Goal: Find specific page/section: Find specific page/section

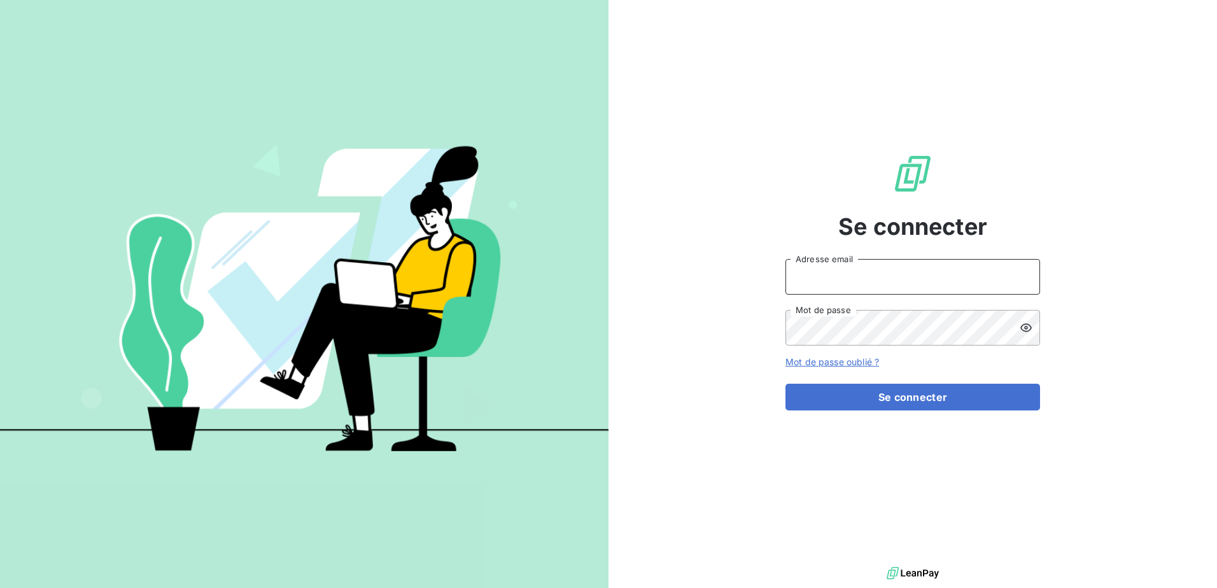
click at [876, 286] on input "Adresse email" at bounding box center [912, 277] width 255 height 36
type input "[PERSON_NAME][EMAIL_ADDRESS][DOMAIN_NAME]"
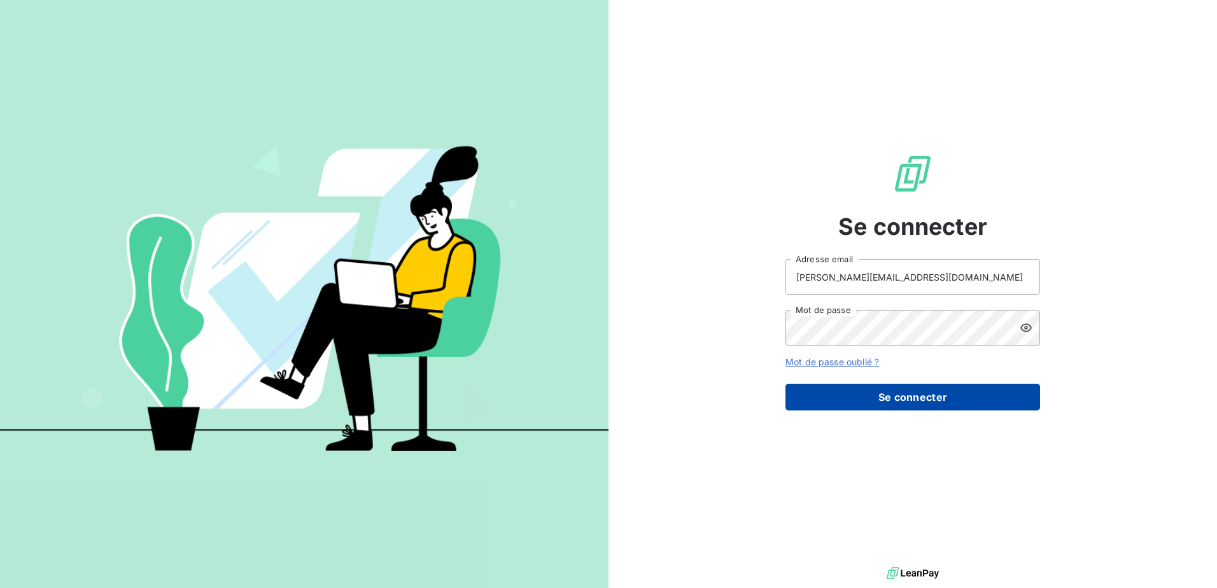
click at [883, 391] on button "Se connecter" at bounding box center [912, 397] width 255 height 27
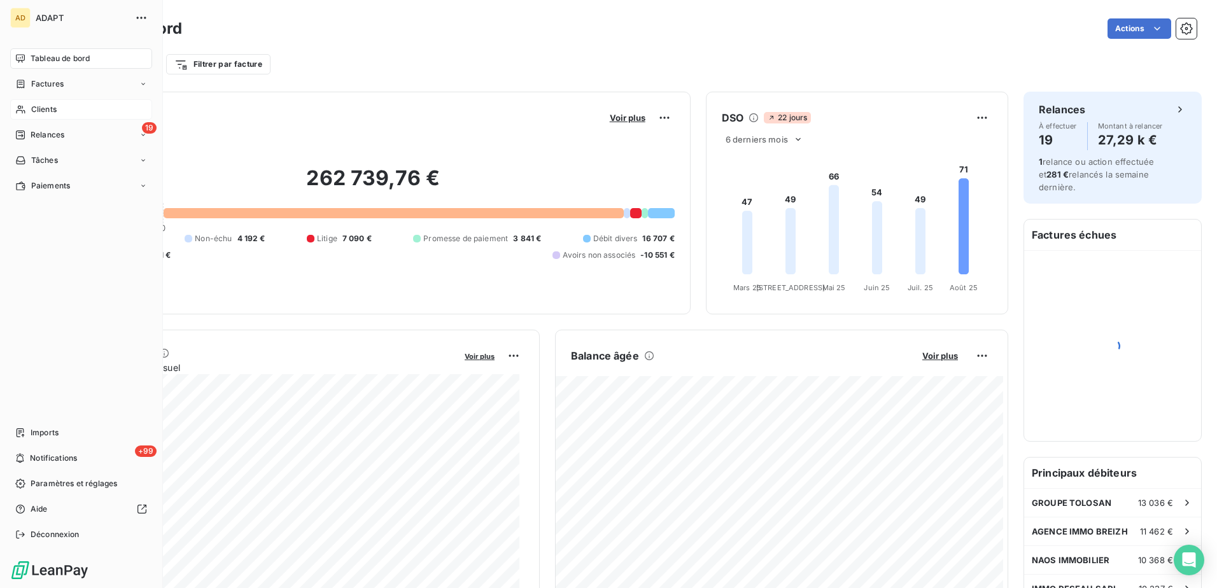
click at [22, 112] on icon at bounding box center [20, 110] width 9 height 8
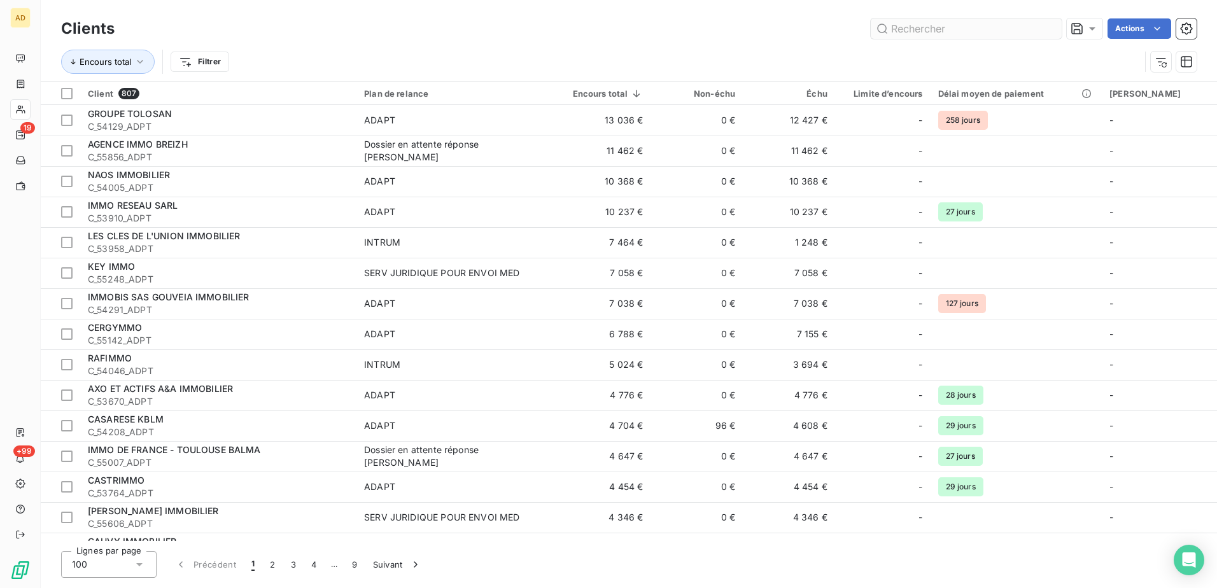
click at [908, 29] on input "text" at bounding box center [966, 28] width 191 height 20
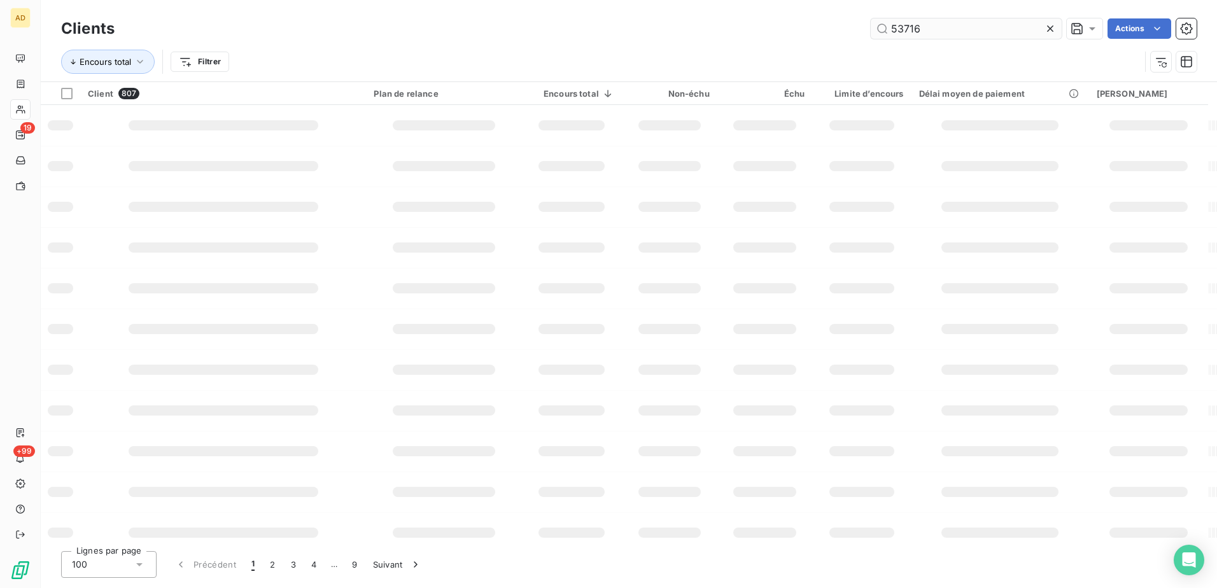
type input "53716"
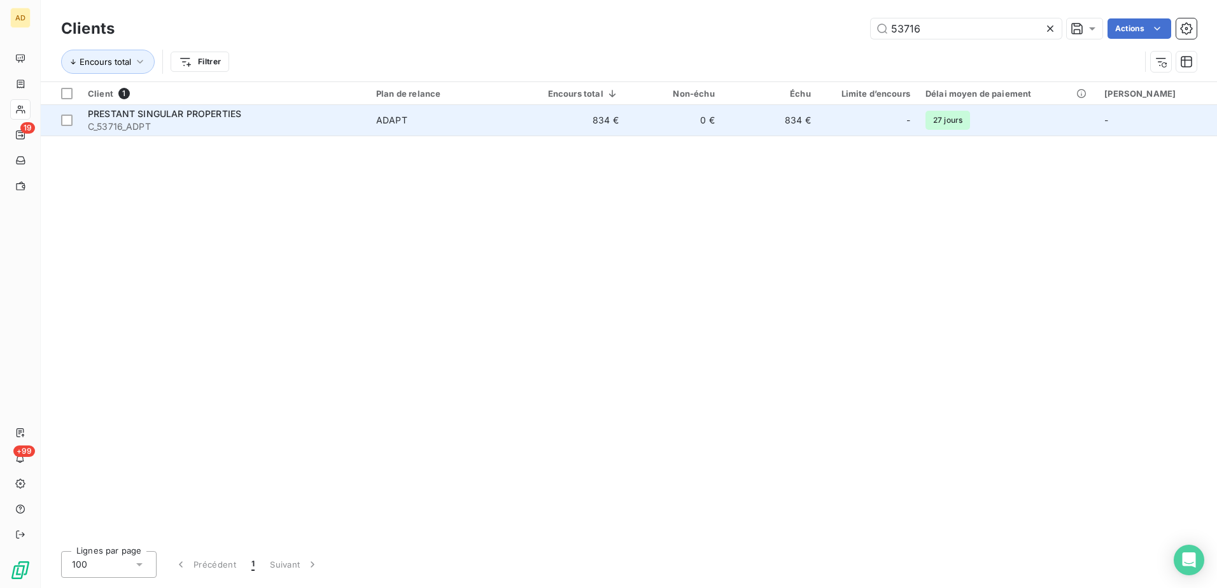
click at [190, 123] on span "C_53716_ADPT" at bounding box center [224, 126] width 273 height 13
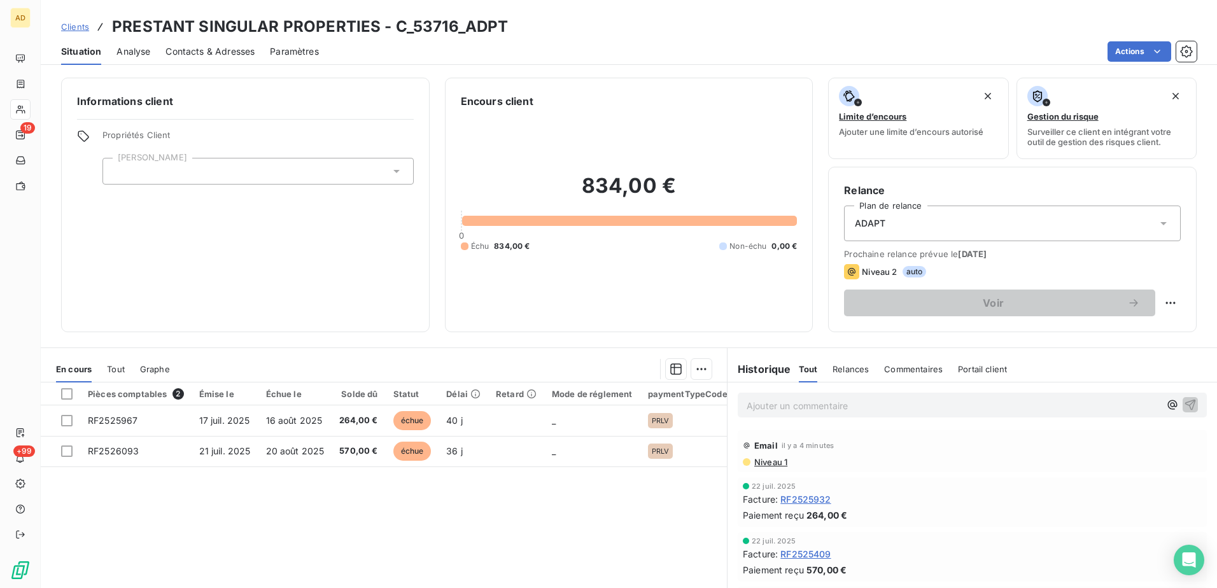
click at [761, 463] on span "Niveau 1" at bounding box center [770, 462] width 34 height 10
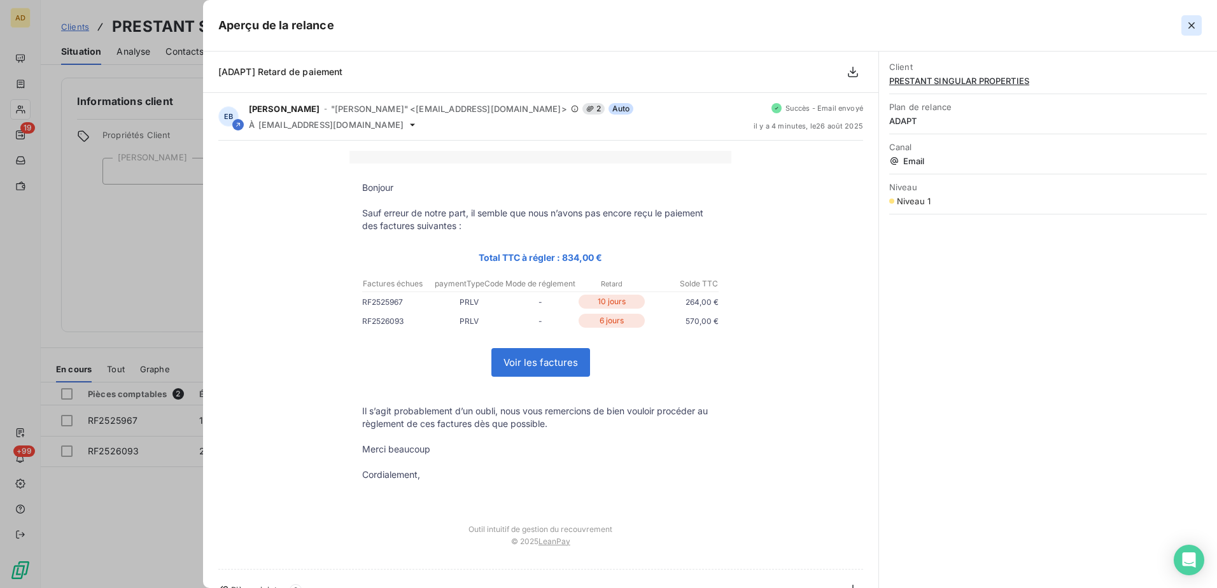
click at [1195, 27] on icon "button" at bounding box center [1191, 25] width 13 height 13
